Goal: Entertainment & Leisure: Consume media (video, audio)

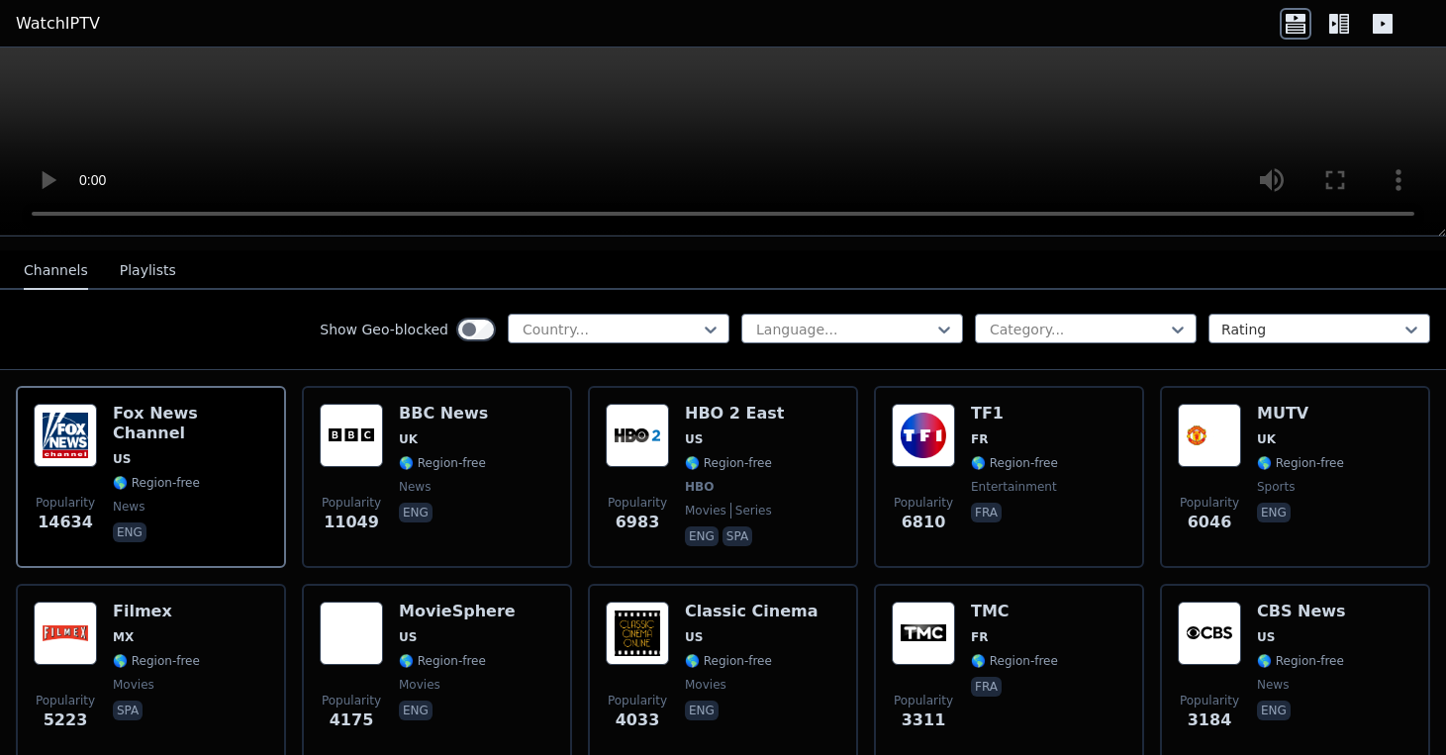
scroll to position [222, 0]
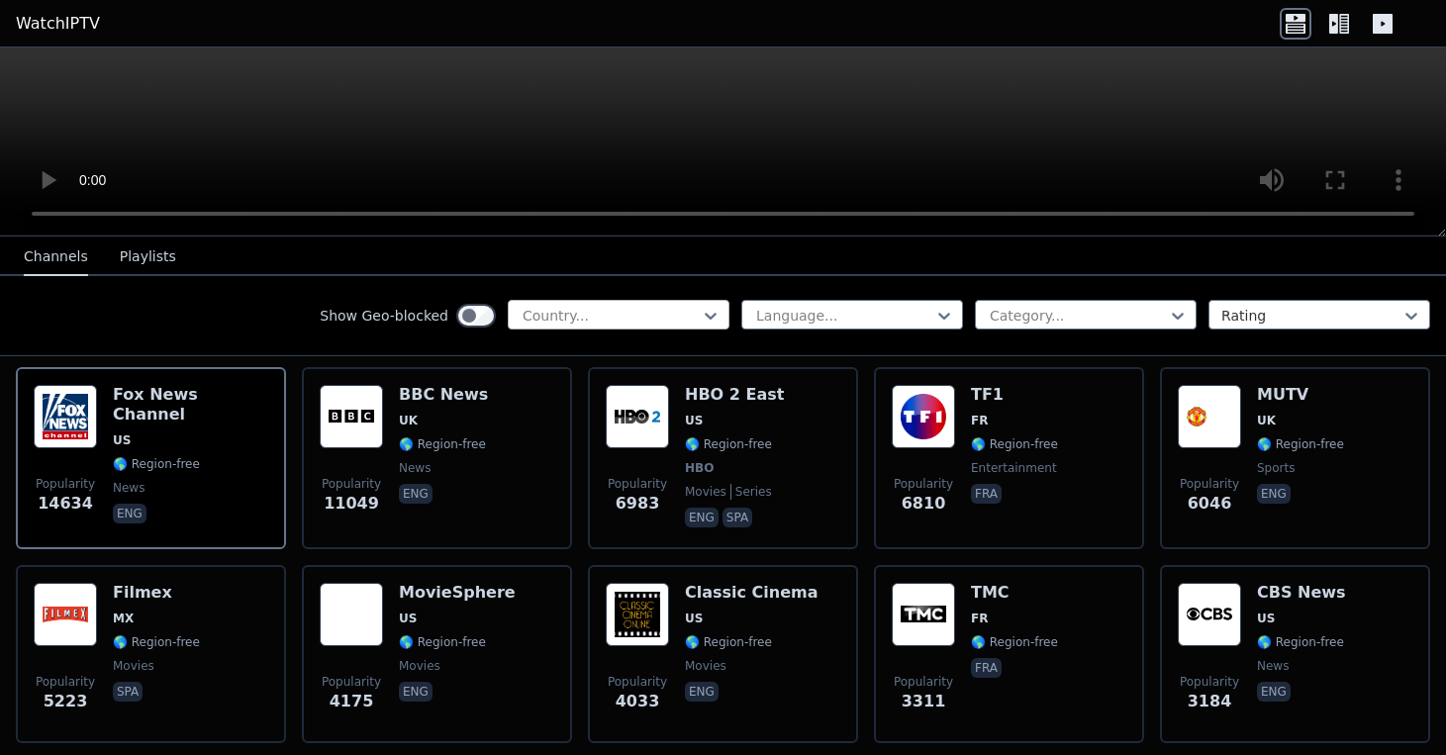
click at [602, 319] on div at bounding box center [611, 316] width 180 height 20
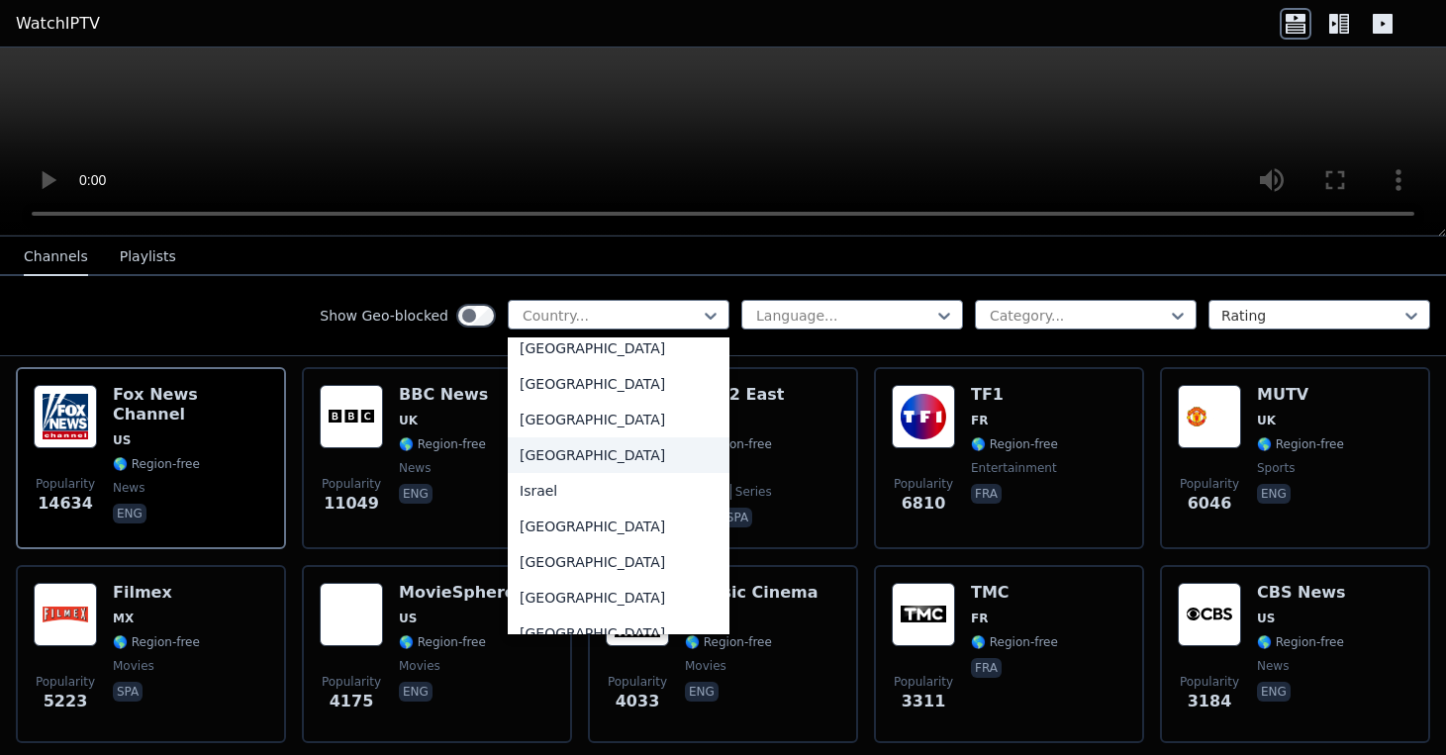
scroll to position [3102, 0]
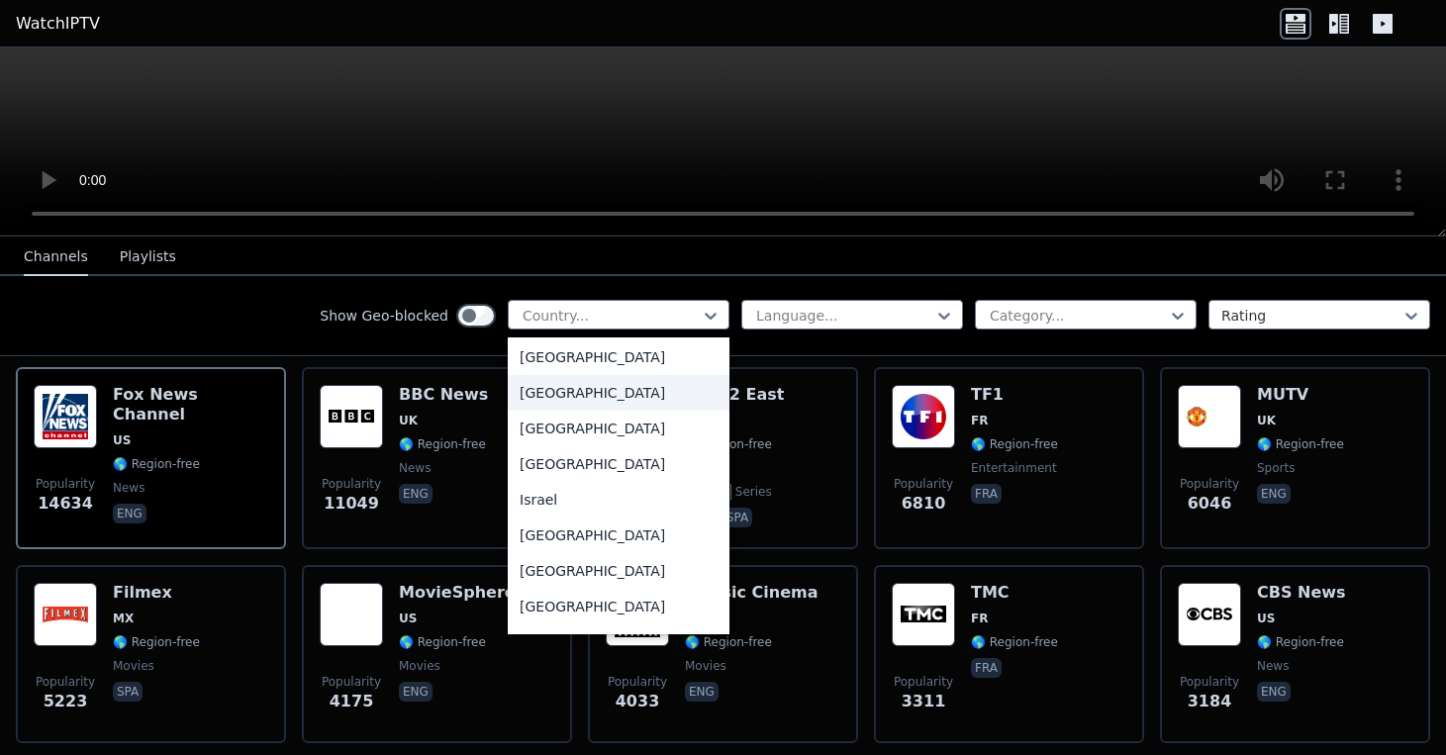
click at [582, 407] on div "[GEOGRAPHIC_DATA]" at bounding box center [619, 393] width 222 height 36
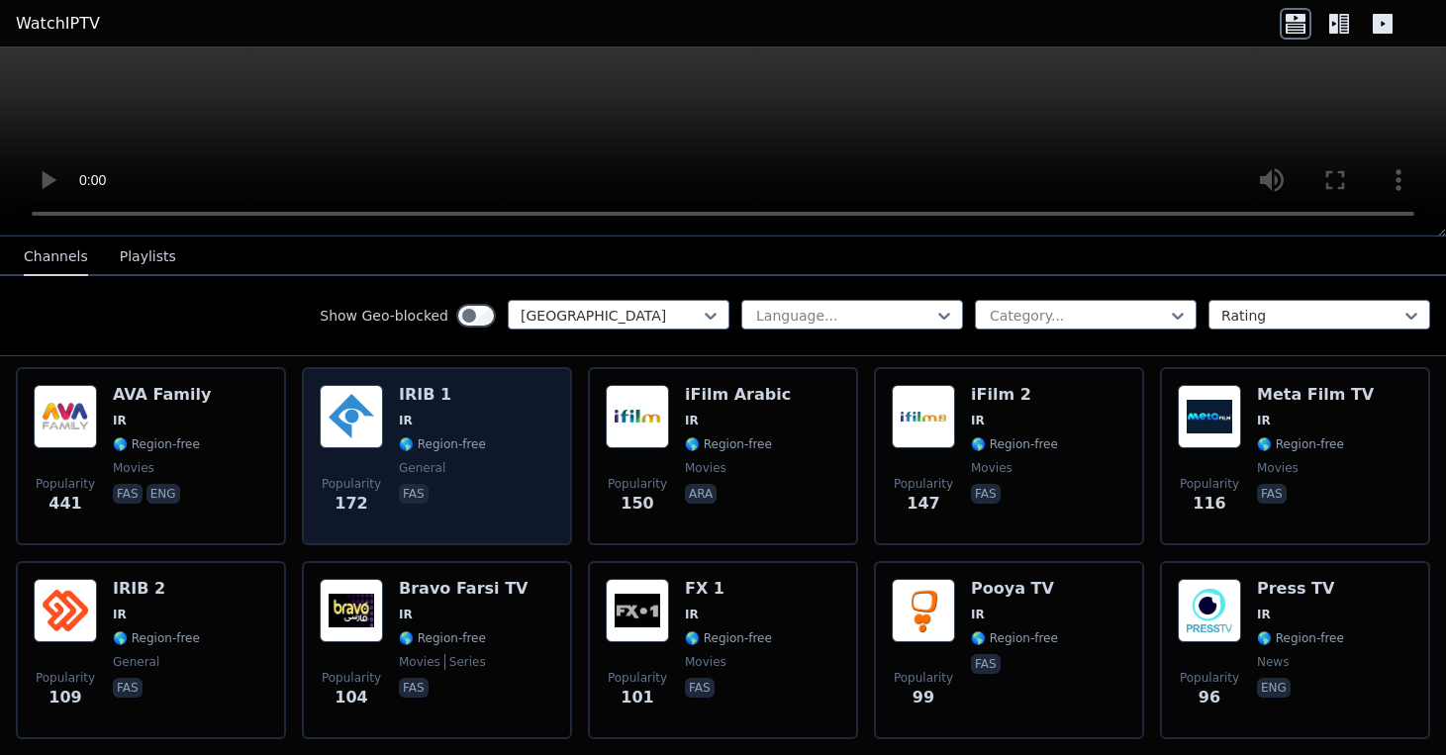
click at [430, 399] on h6 "IRIB 1" at bounding box center [442, 395] width 87 height 20
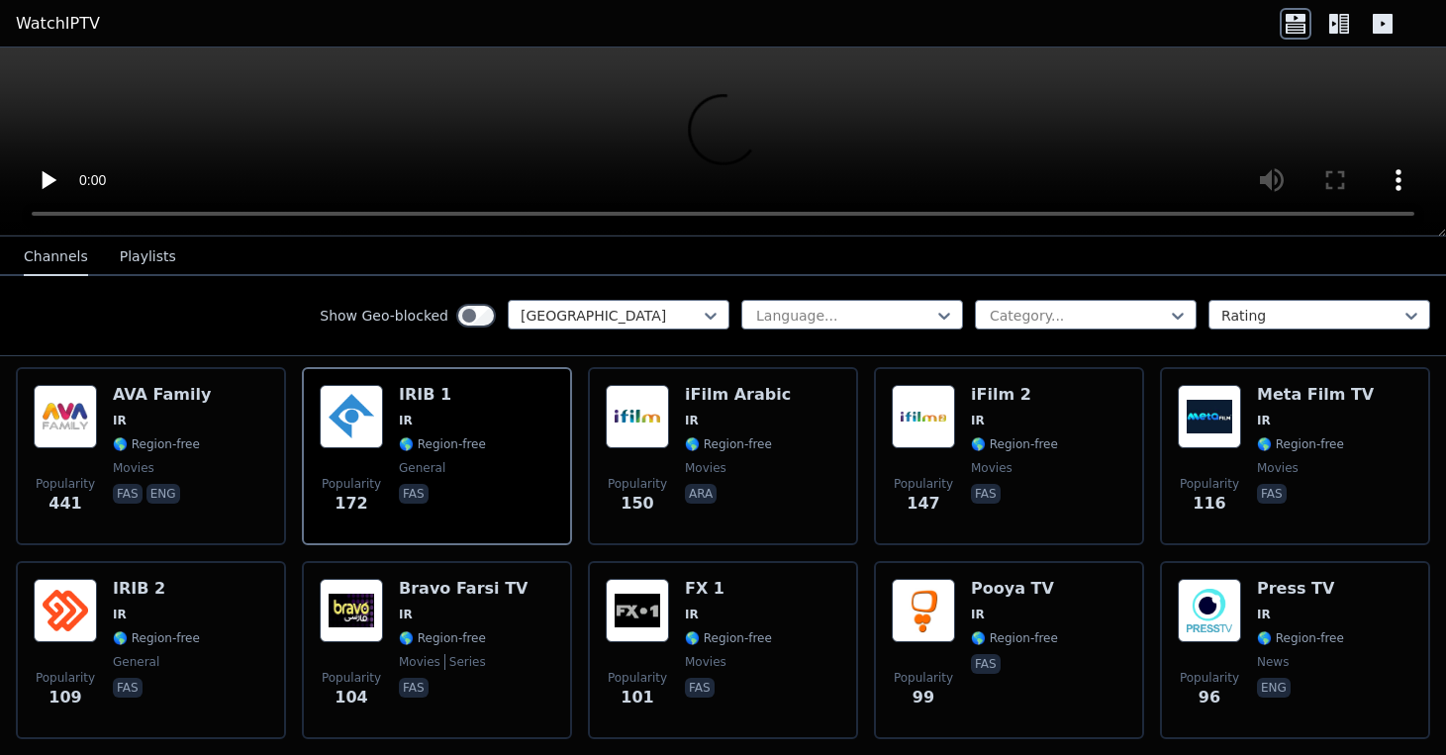
click at [723, 142] on video at bounding box center [723, 142] width 1446 height 189
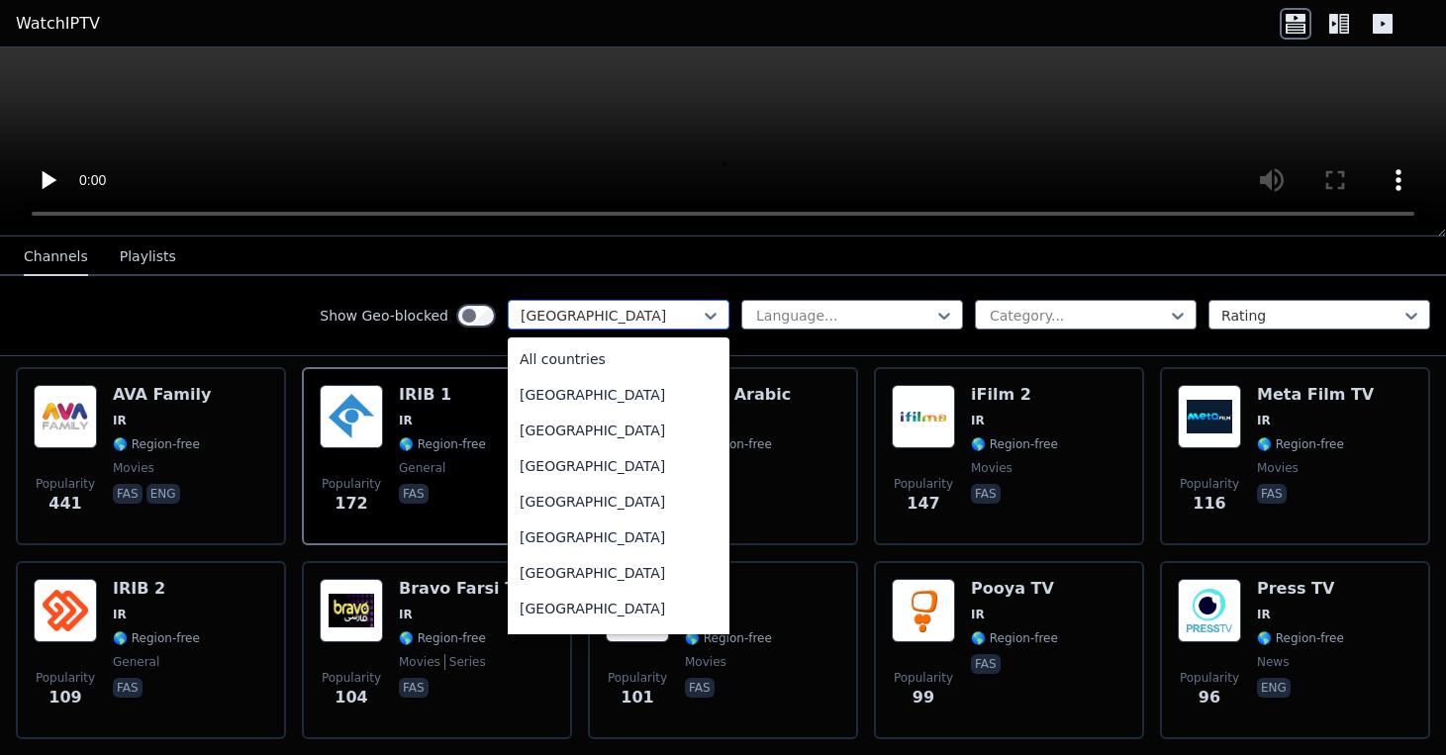
click at [543, 314] on div "[GEOGRAPHIC_DATA]" at bounding box center [611, 316] width 180 height 20
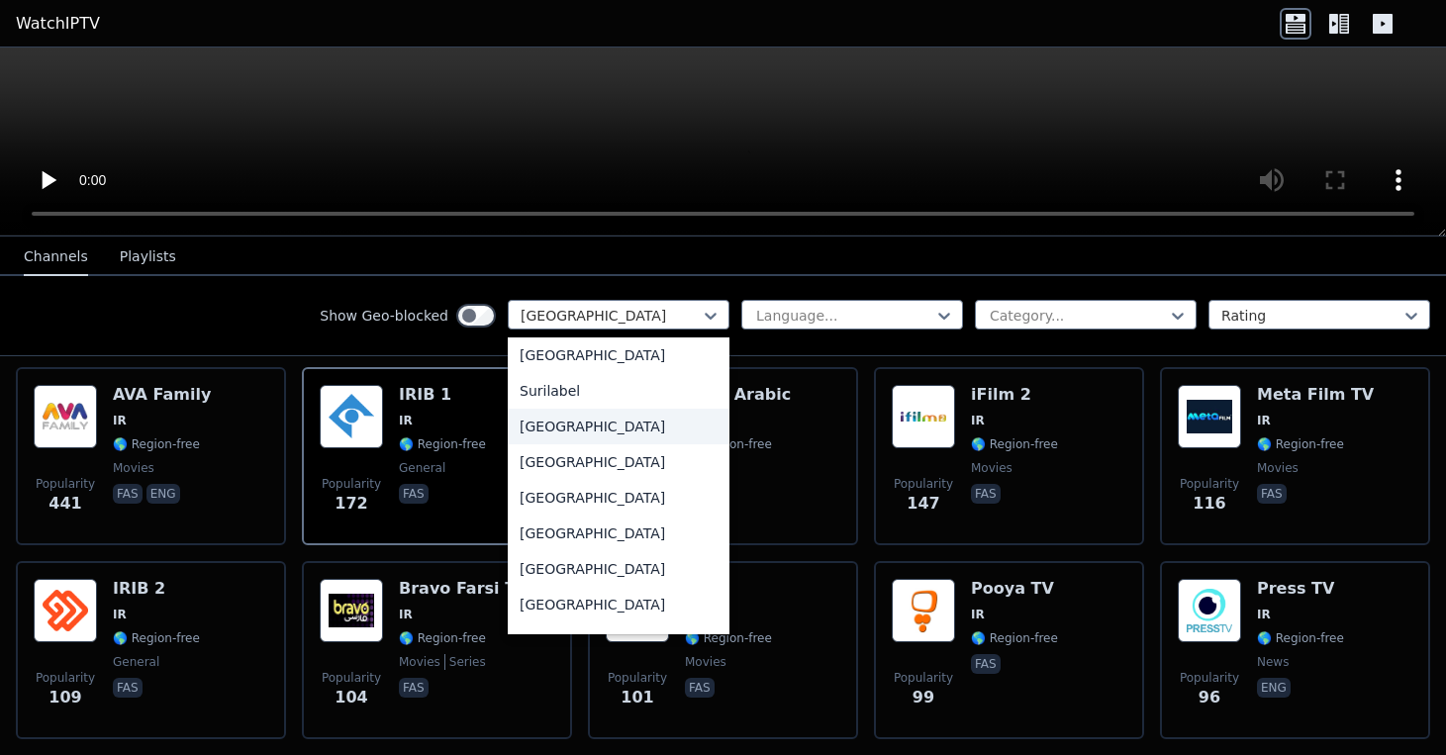
scroll to position [6331, 0]
click at [590, 423] on div "[GEOGRAPHIC_DATA]" at bounding box center [619, 426] width 222 height 36
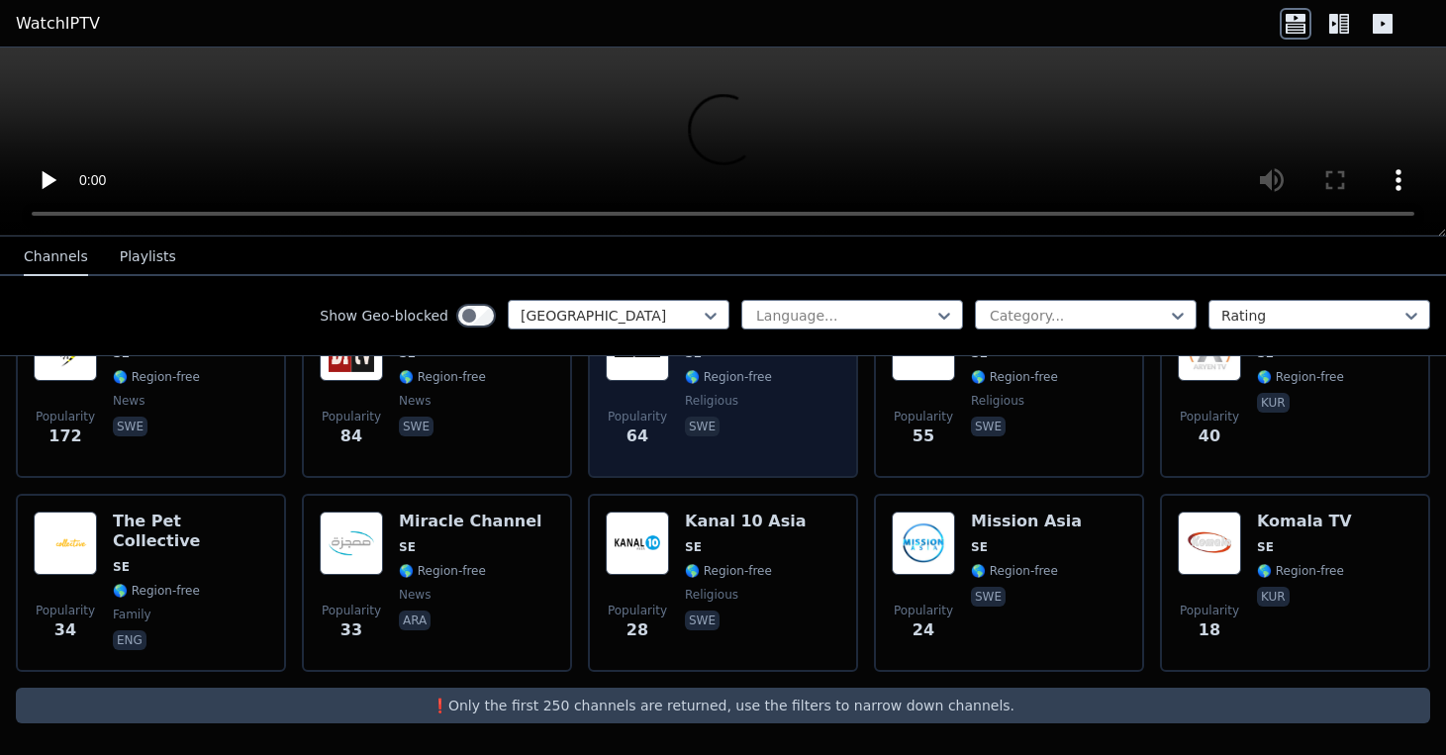
scroll to position [289, 0]
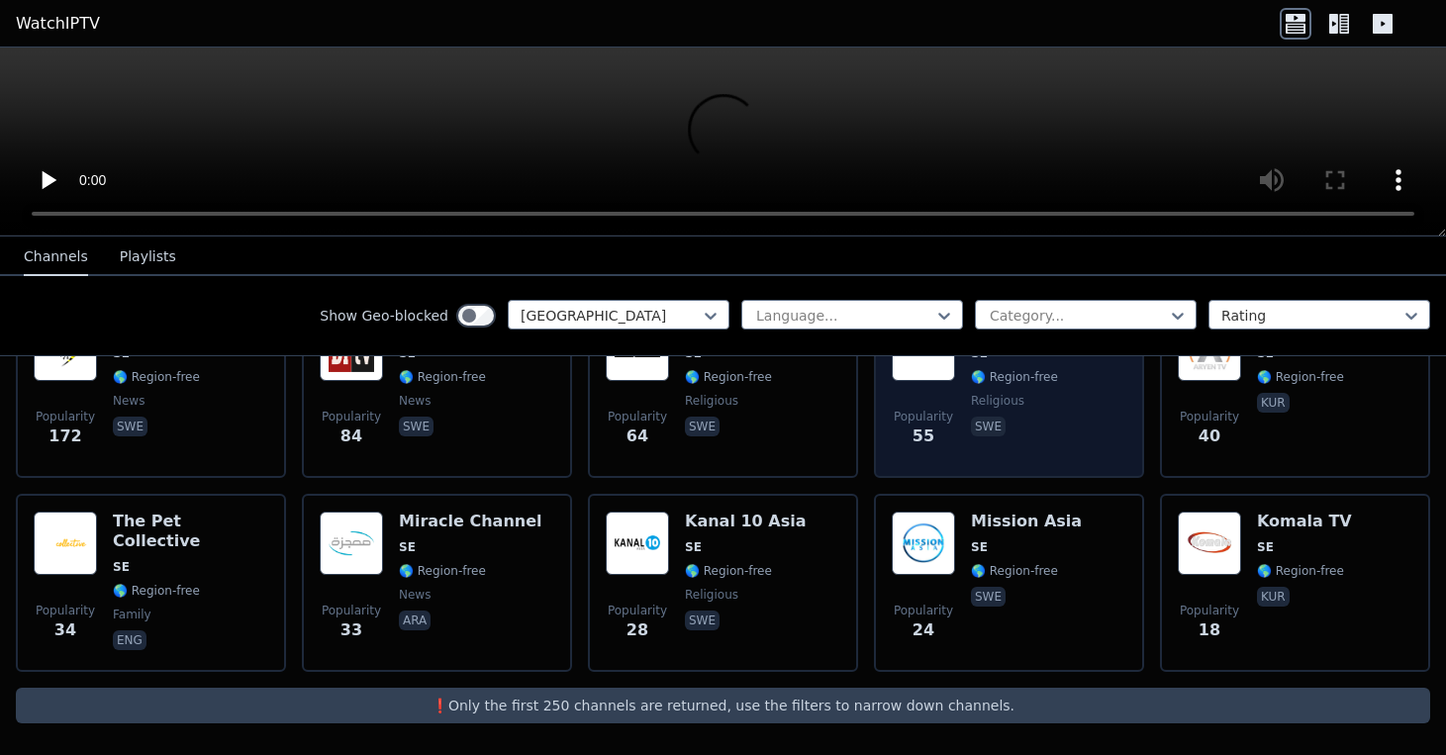
click at [1041, 445] on div "Kanal 10 Asia SE 🌎 Region-free religious swe" at bounding box center [1031, 389] width 121 height 143
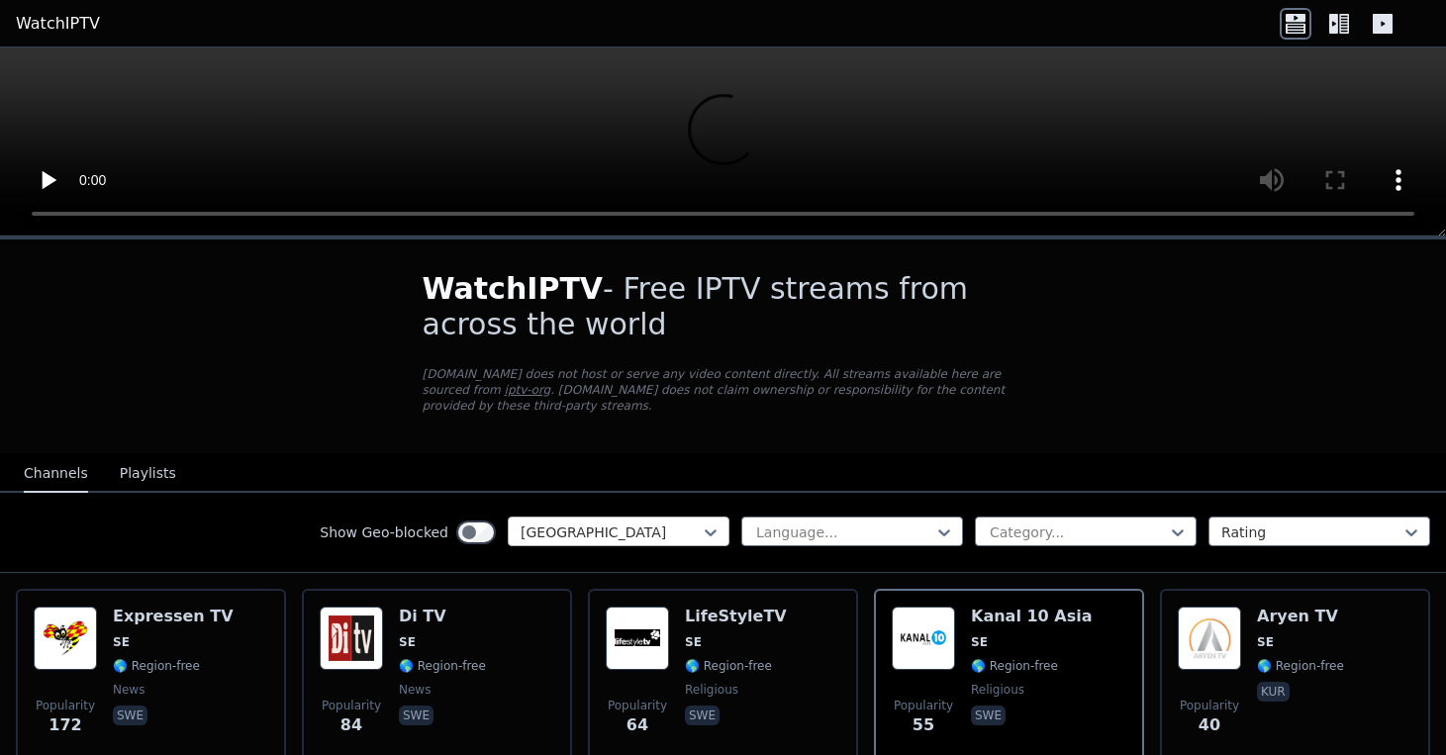
scroll to position [0, 0]
click at [659, 531] on div at bounding box center [611, 533] width 180 height 20
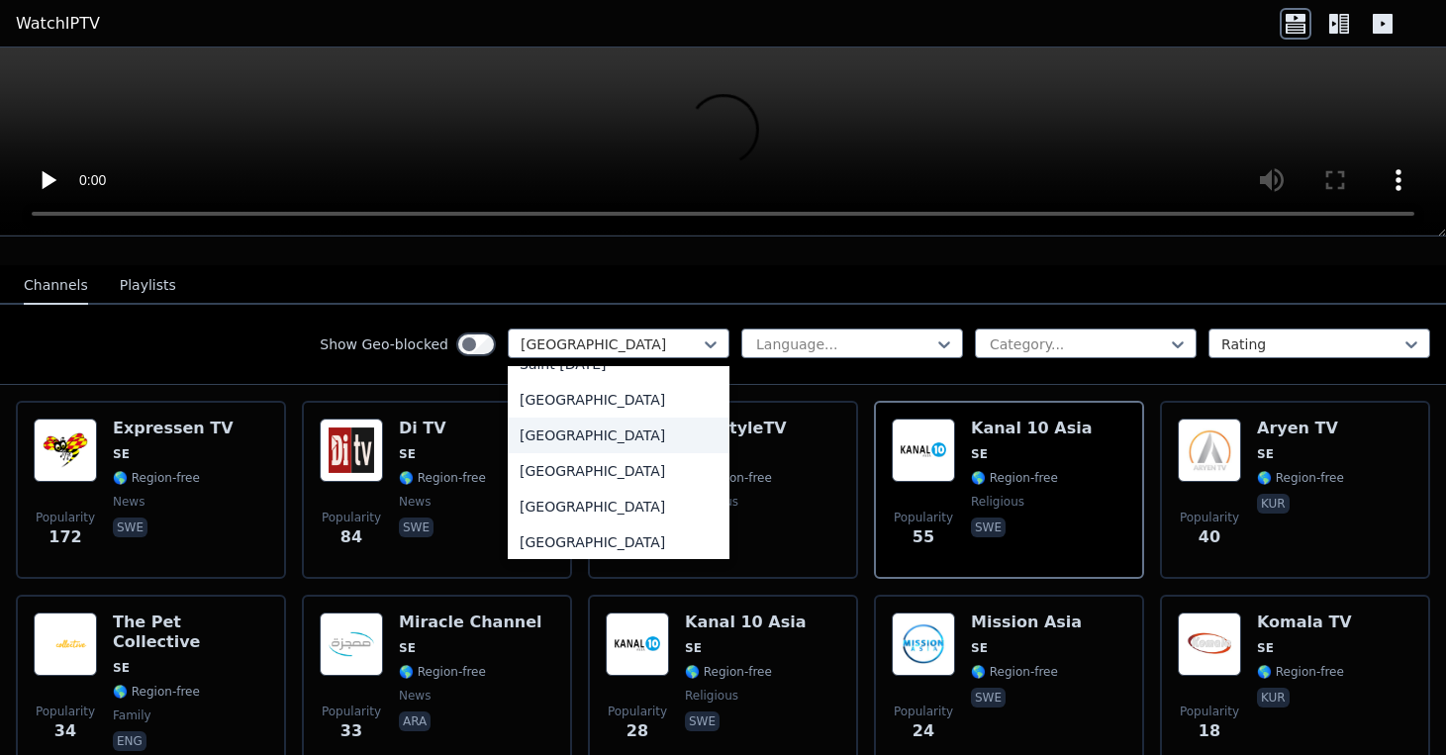
scroll to position [5774, 0]
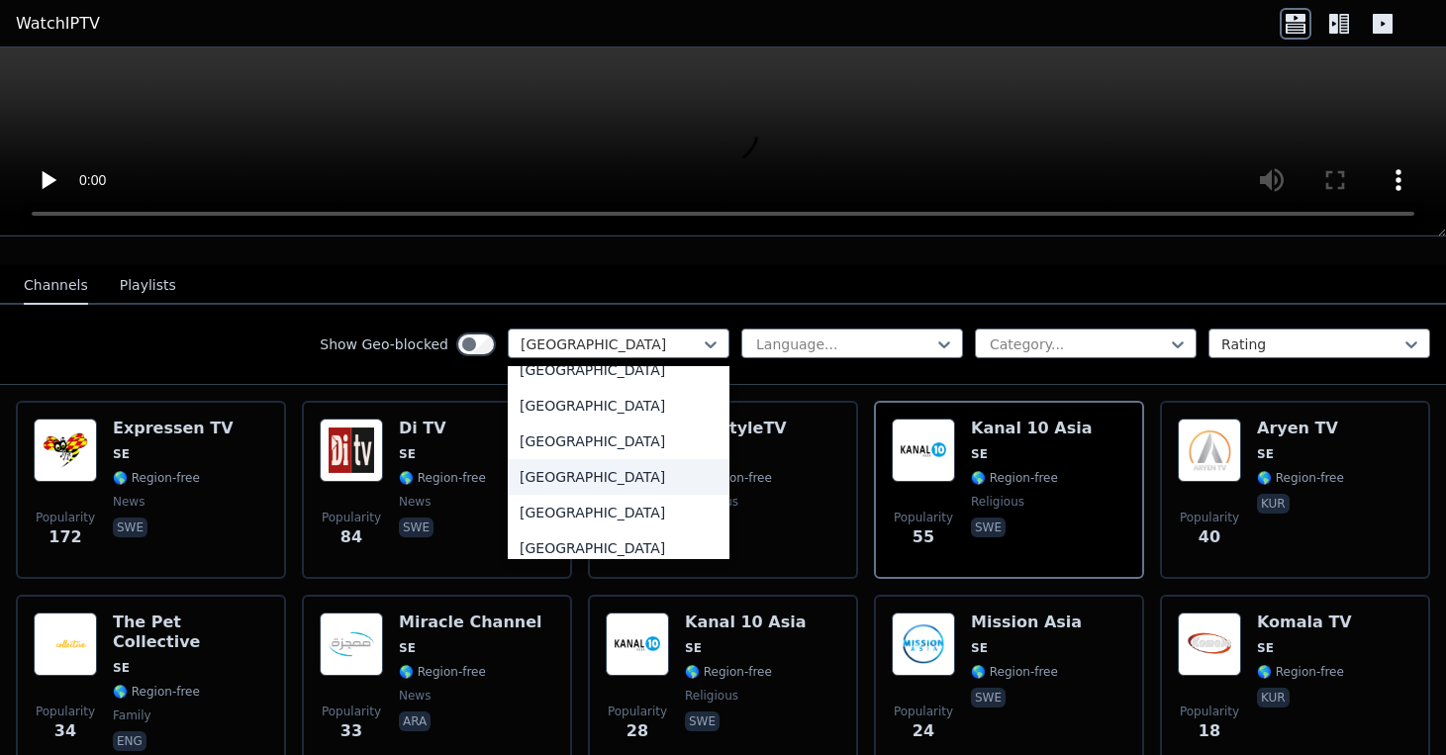
click at [649, 478] on div "[GEOGRAPHIC_DATA]" at bounding box center [619, 477] width 222 height 36
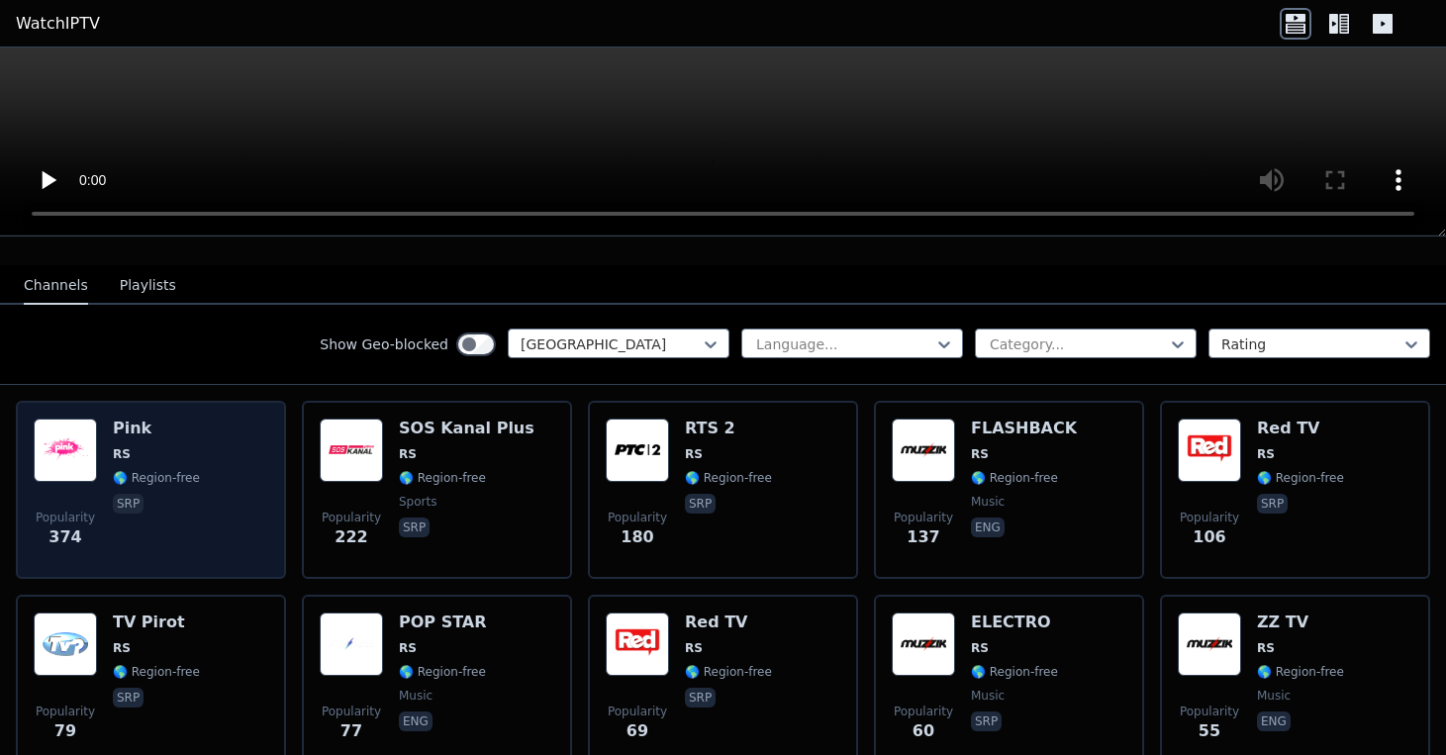
click at [194, 451] on span "RS" at bounding box center [156, 454] width 87 height 16
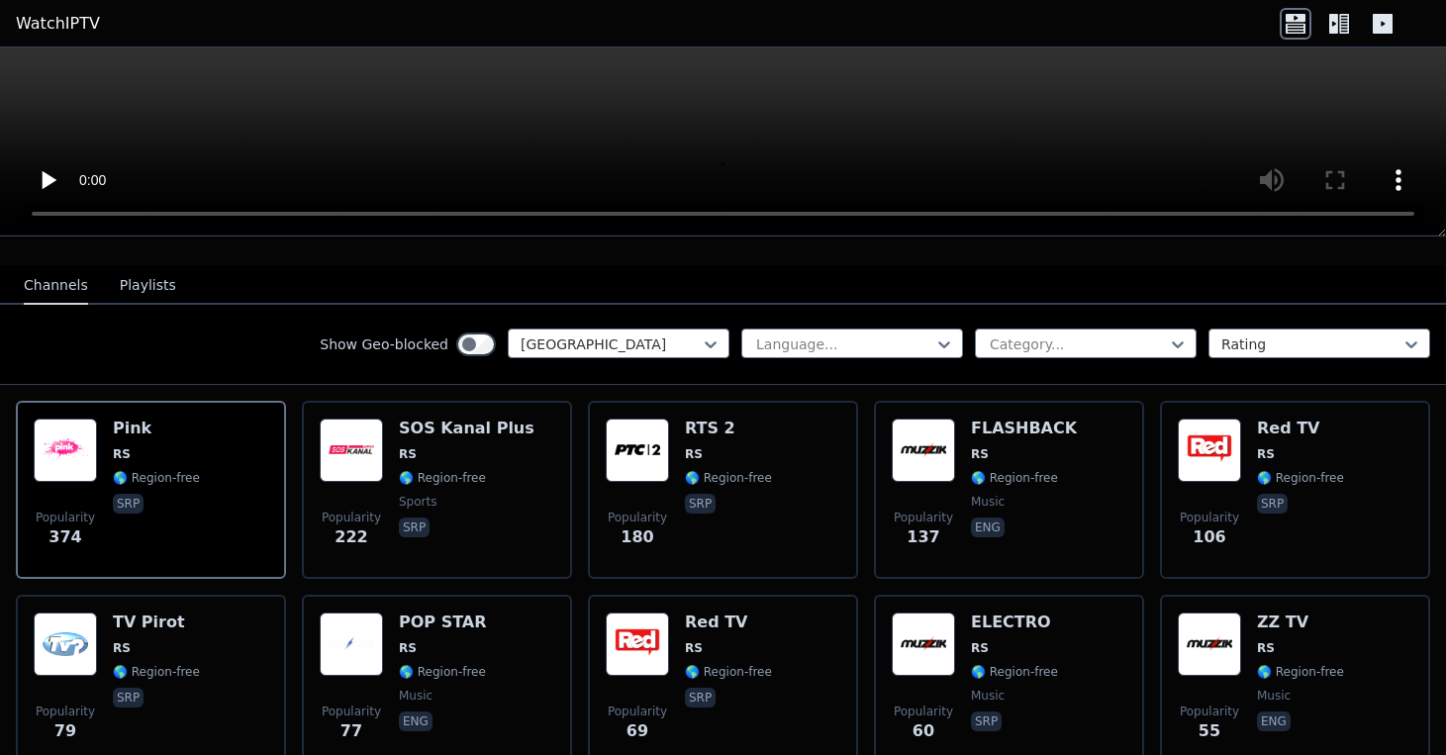
click at [676, 95] on video at bounding box center [723, 142] width 1446 height 189
click at [715, 128] on video at bounding box center [723, 142] width 1446 height 189
click at [715, 131] on video at bounding box center [723, 142] width 1446 height 189
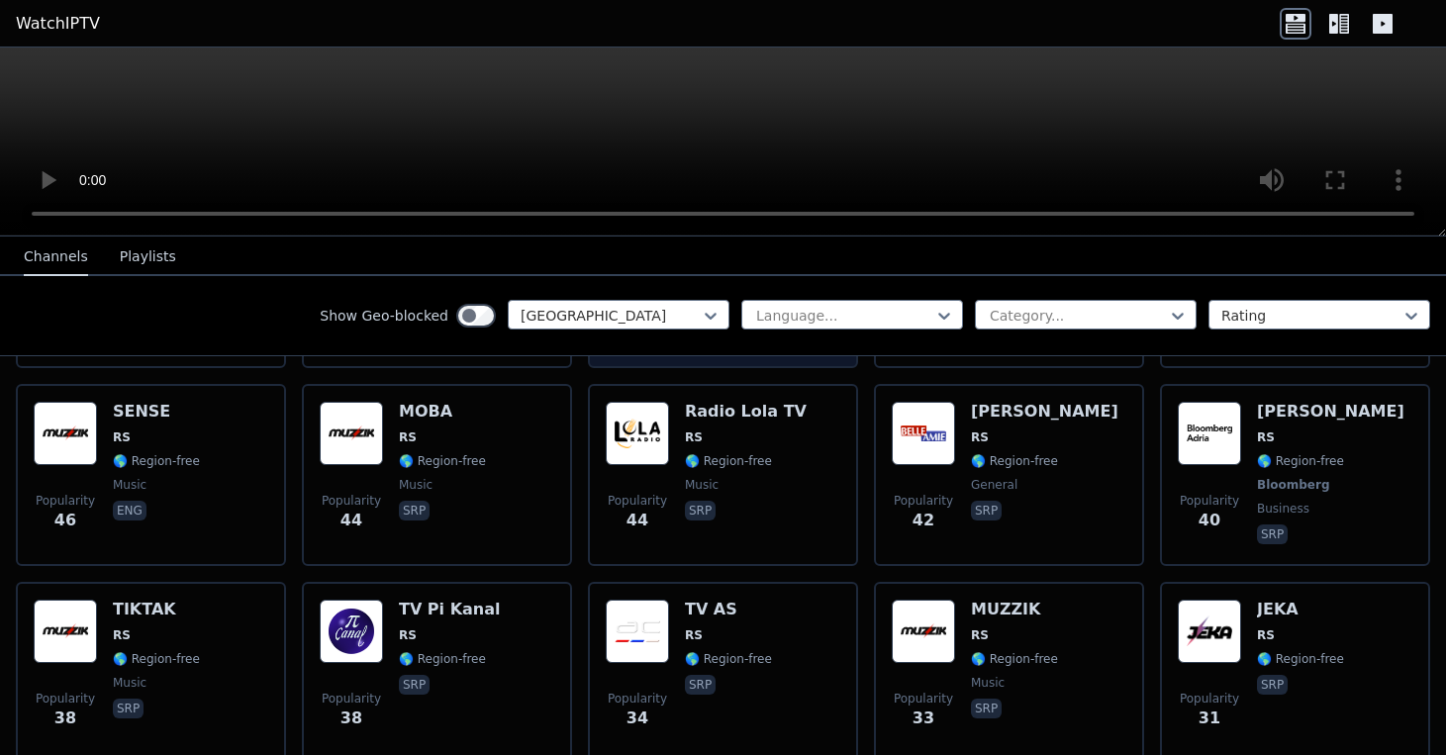
scroll to position [677, 0]
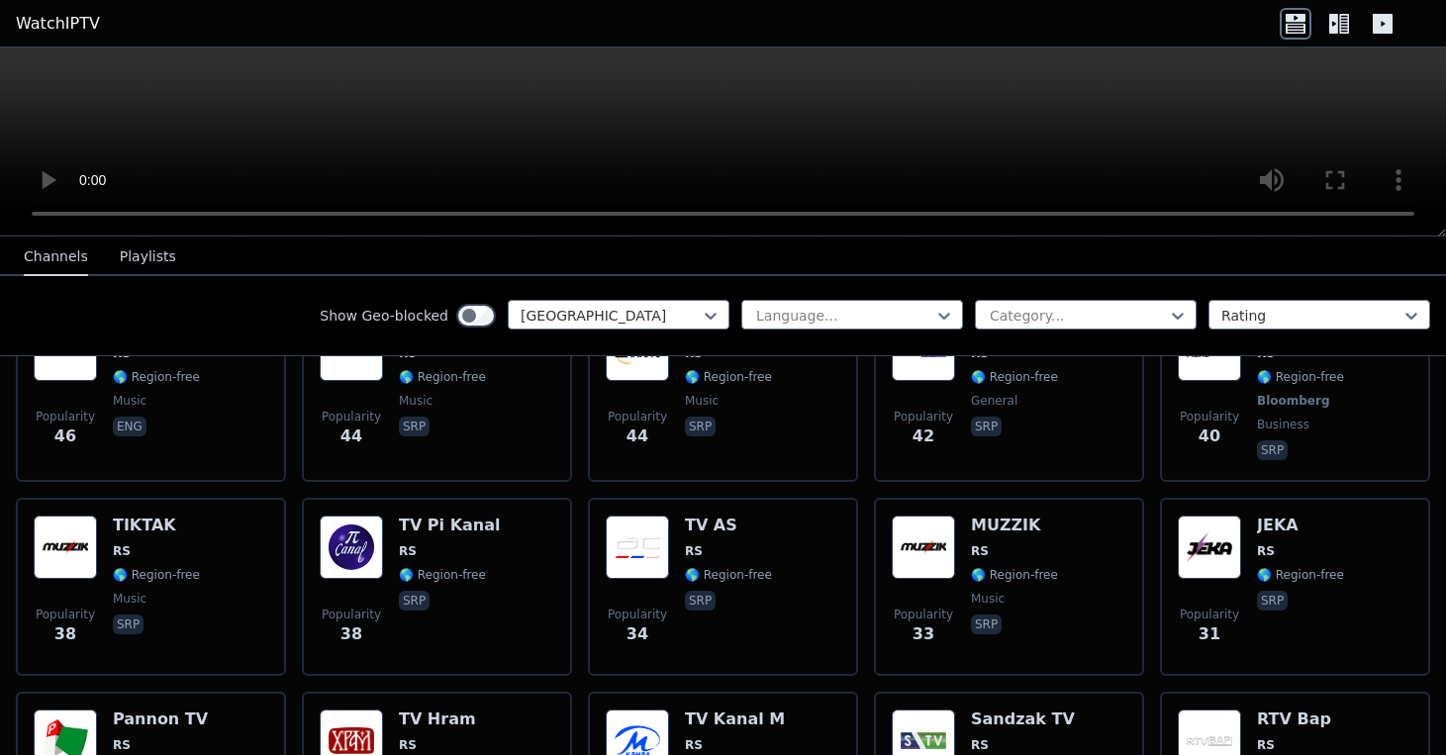
scroll to position [289, 0]
